Goal: Transaction & Acquisition: Book appointment/travel/reservation

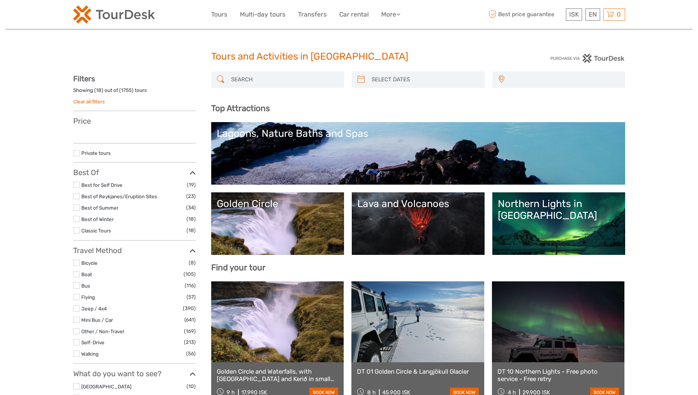
select select
click at [388, 17] on link "More" at bounding box center [390, 14] width 19 height 11
select select
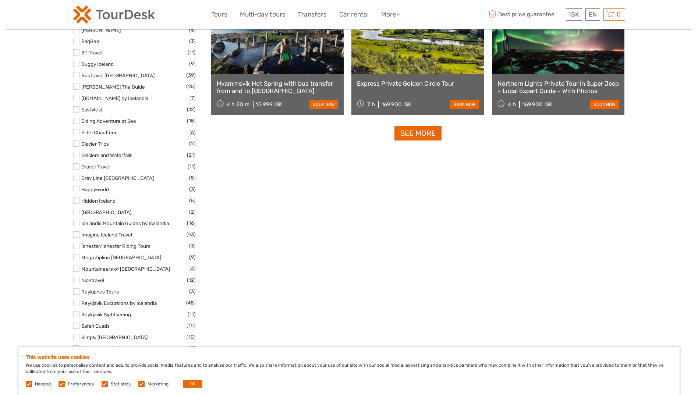
scroll to position [1218, 0]
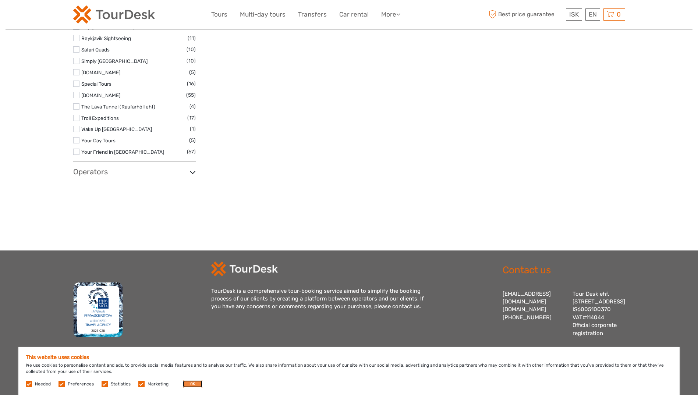
click at [187, 385] on button "OK" at bounding box center [193, 384] width 20 height 7
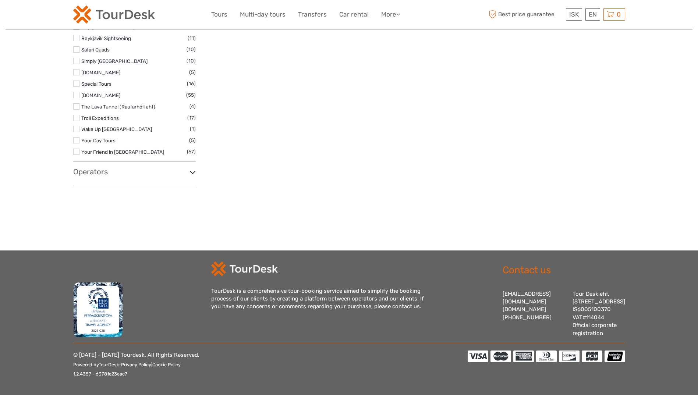
drag, startPoint x: 586, startPoint y: 285, endPoint x: 552, endPoint y: 287, distance: 33.9
click at [552, 290] on div "[EMAIL_ADDRESS][DOMAIN_NAME] [DOMAIN_NAME] [PHONE_NUMBER] Tour Desk ehf. [STREE…" at bounding box center [564, 313] width 123 height 47
copy div "Tour Desk ehf"
